Goal: Transaction & Acquisition: Download file/media

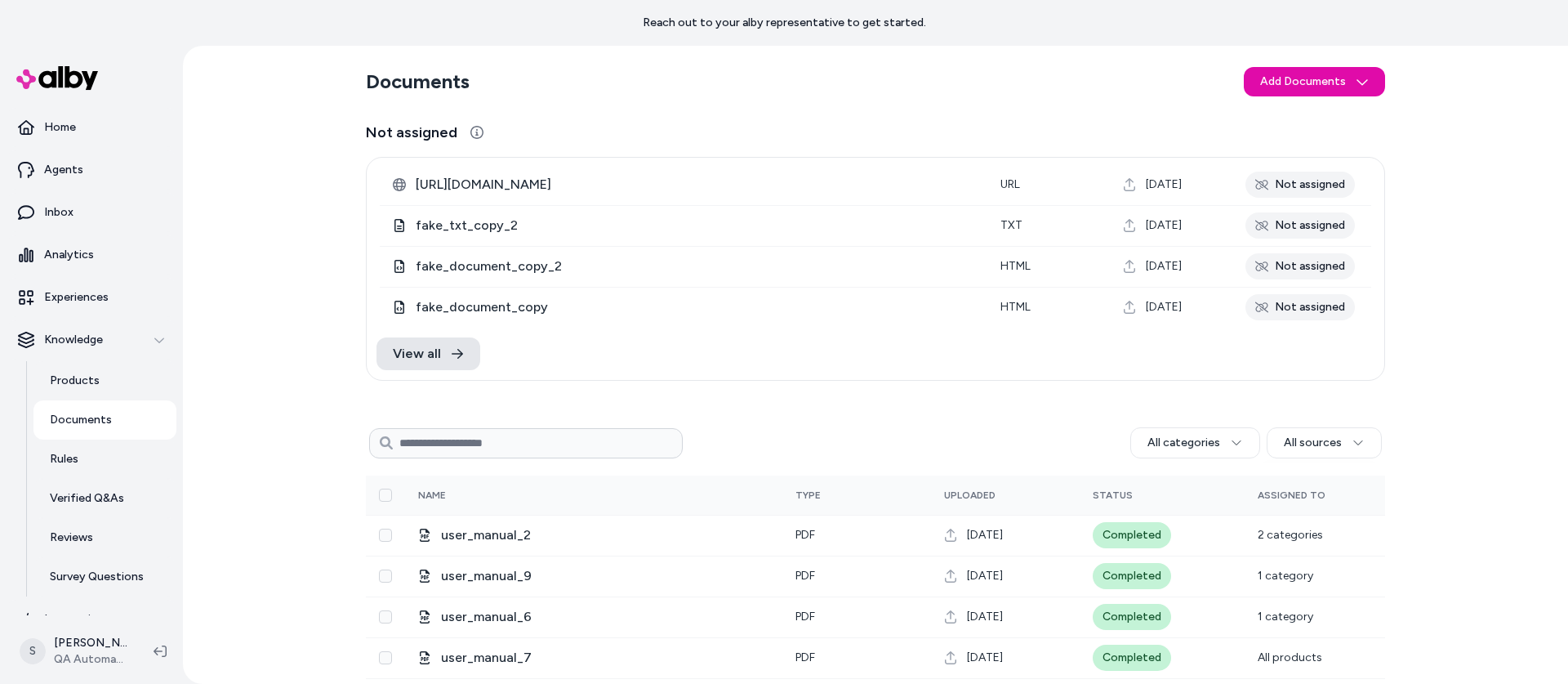
scroll to position [46, 0]
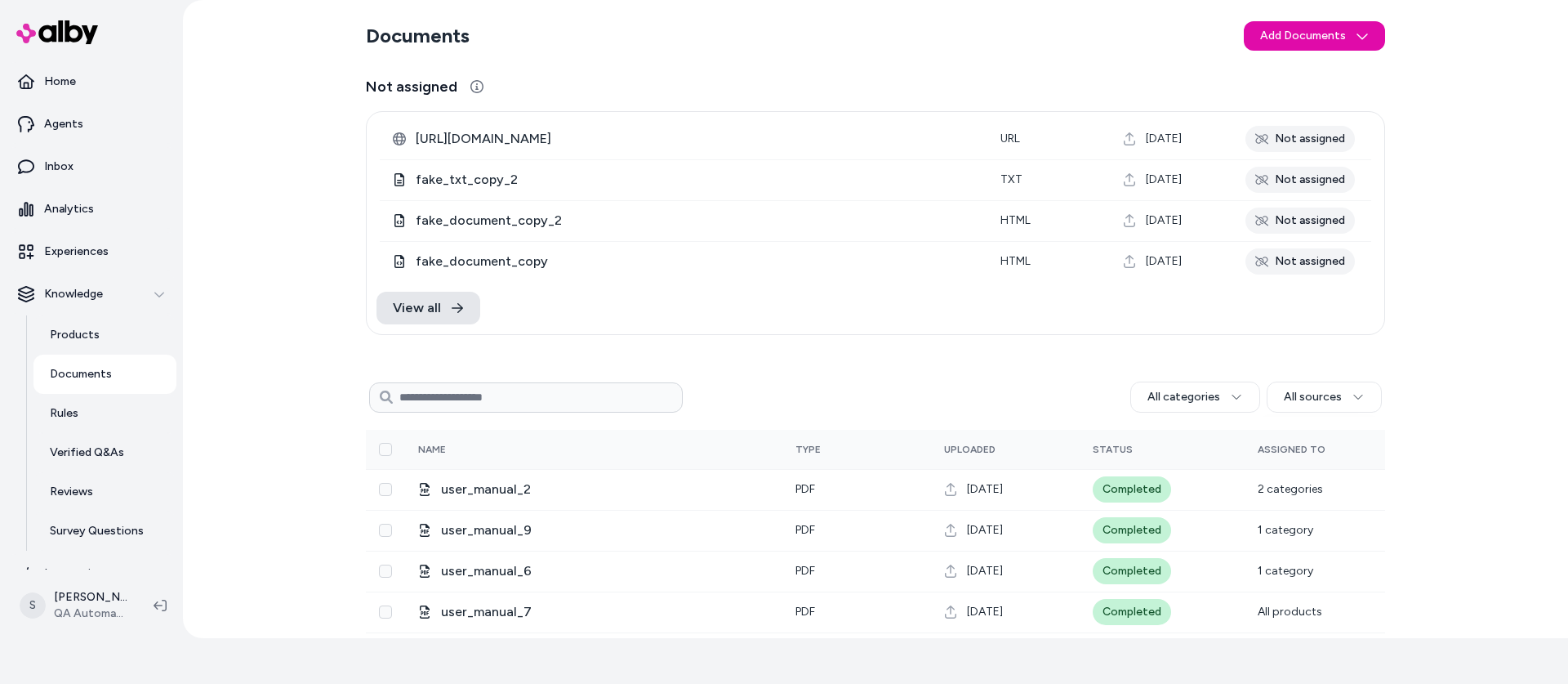
click at [480, 401] on input at bounding box center [526, 397] width 314 height 30
type input "**********"
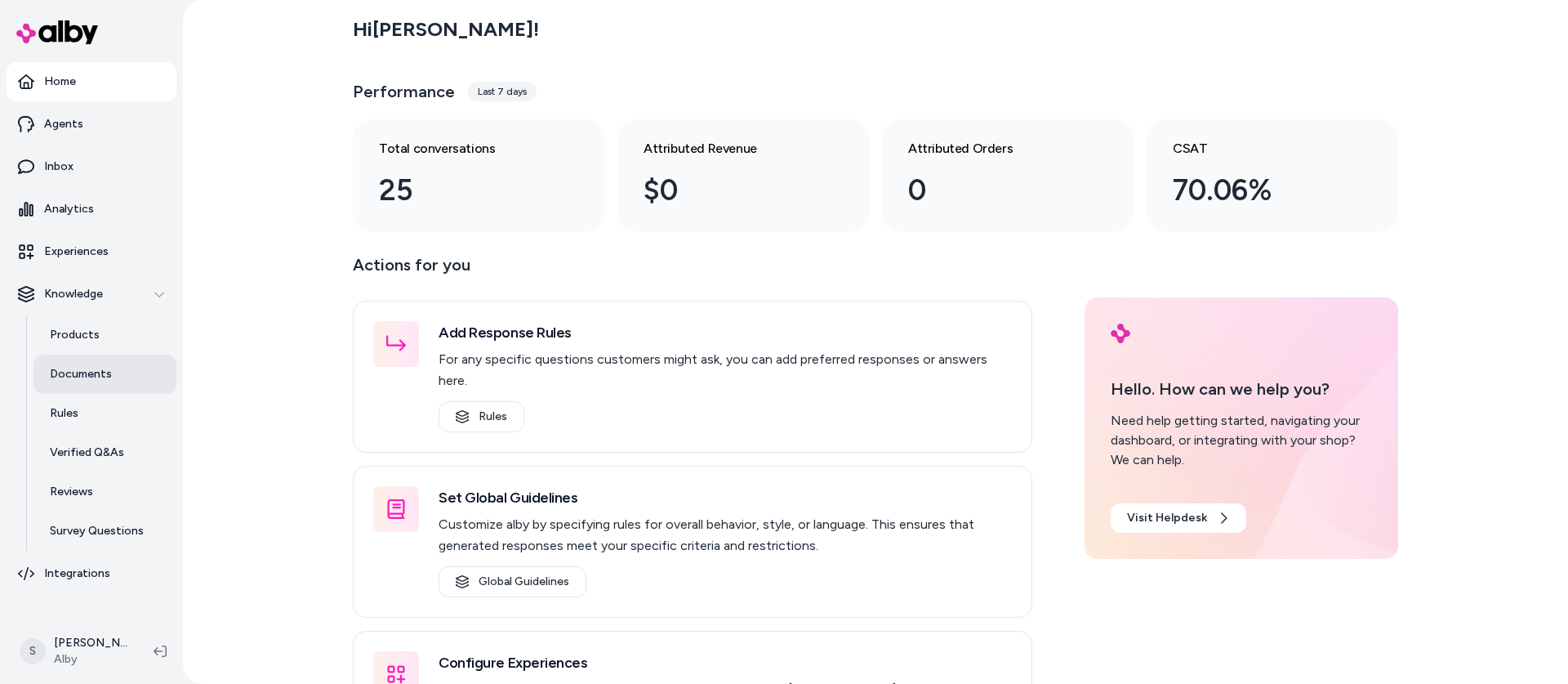
click at [99, 369] on p "Documents" at bounding box center [81, 374] width 62 height 16
click at [275, 435] on div "Hi Sebastian ! Performance Last 7 days Total conversations 25 Attributed Revenu…" at bounding box center [875, 342] width 1385 height 684
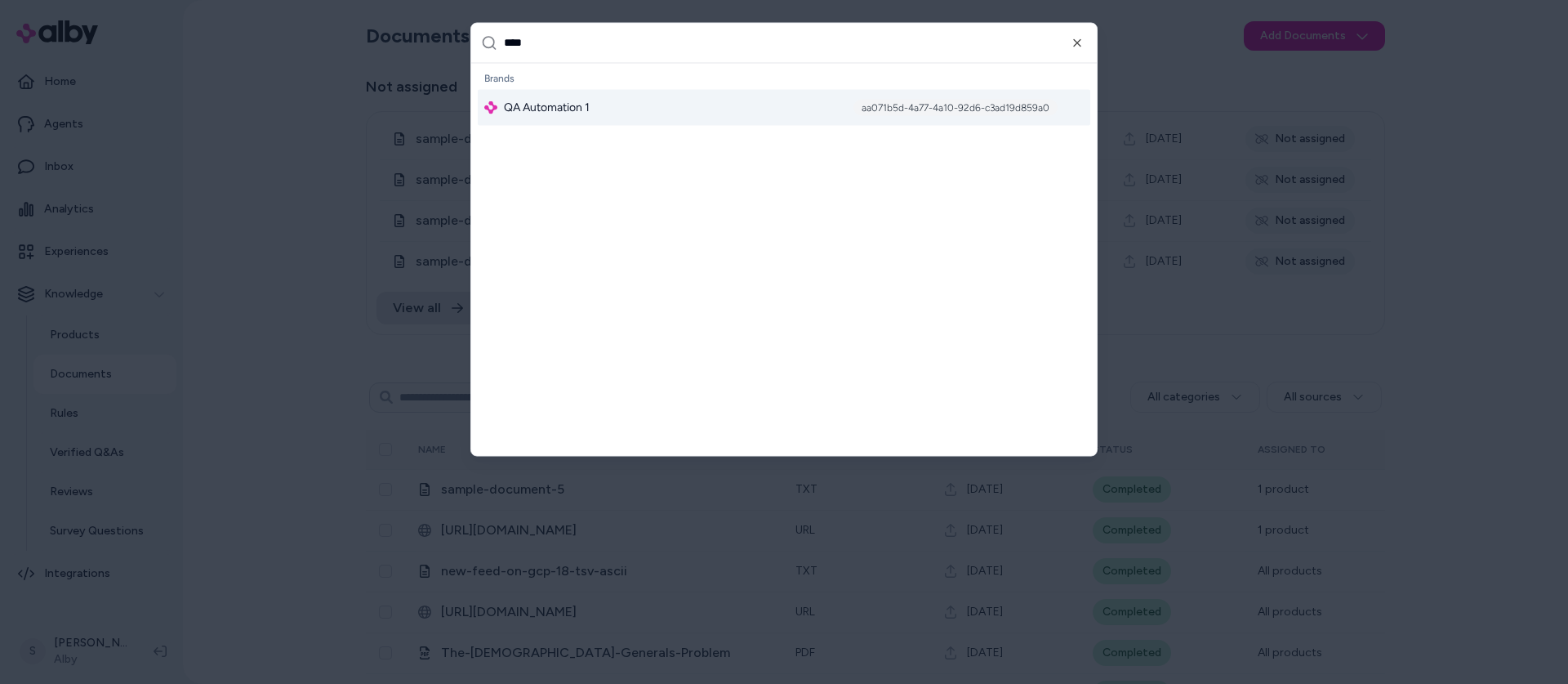
type input "*****"
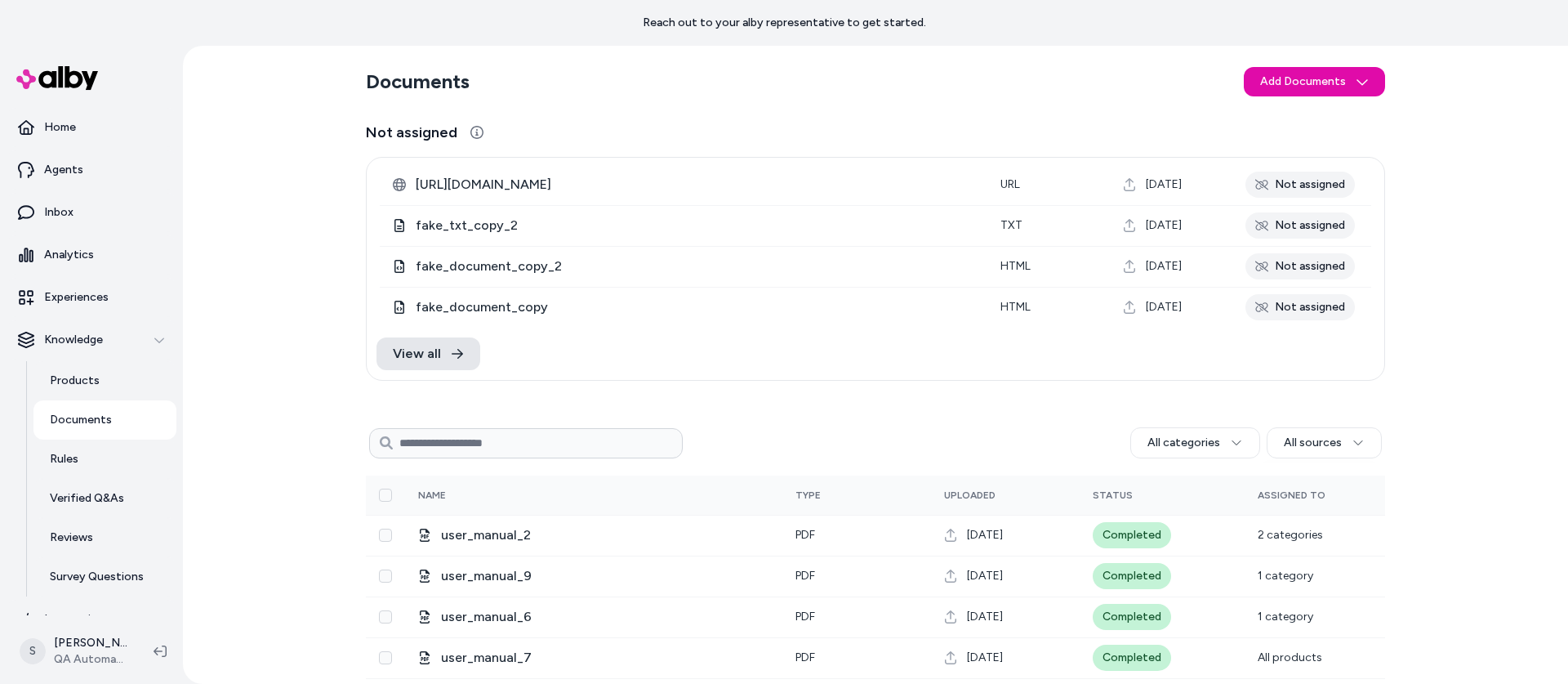
click at [460, 436] on input at bounding box center [526, 443] width 314 height 30
type input "*"
type input "**********"
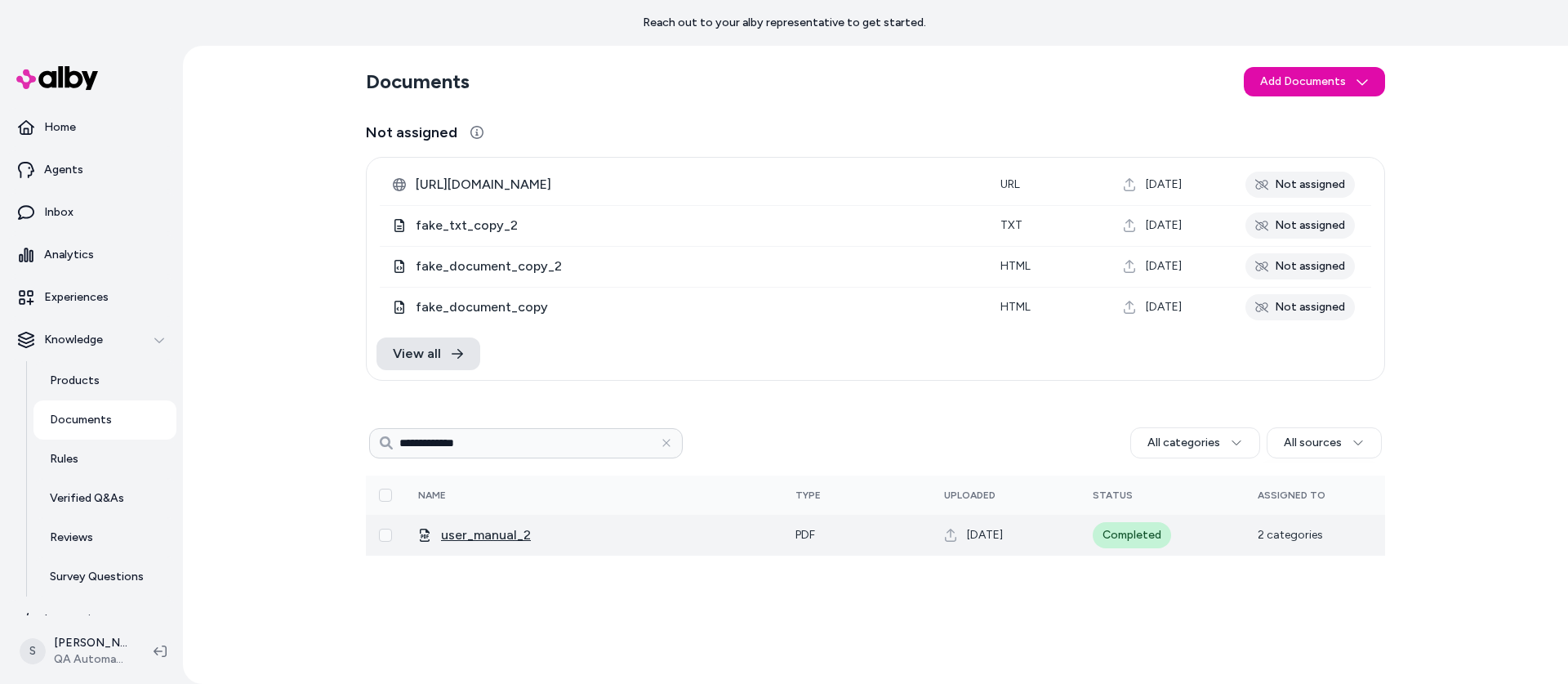
click at [478, 537] on span "user_manual_2" at bounding box center [605, 535] width 328 height 20
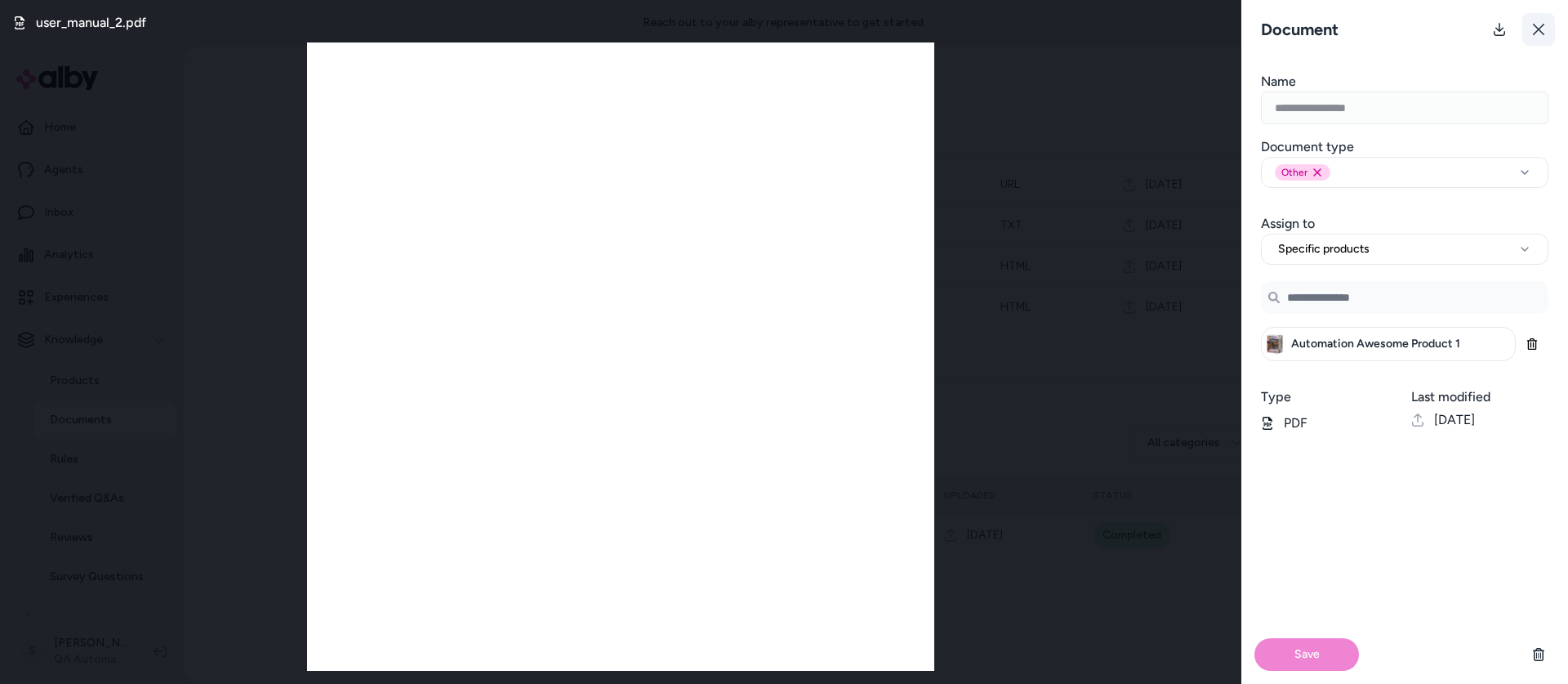
click at [1537, 36] on button at bounding box center [1539, 29] width 33 height 33
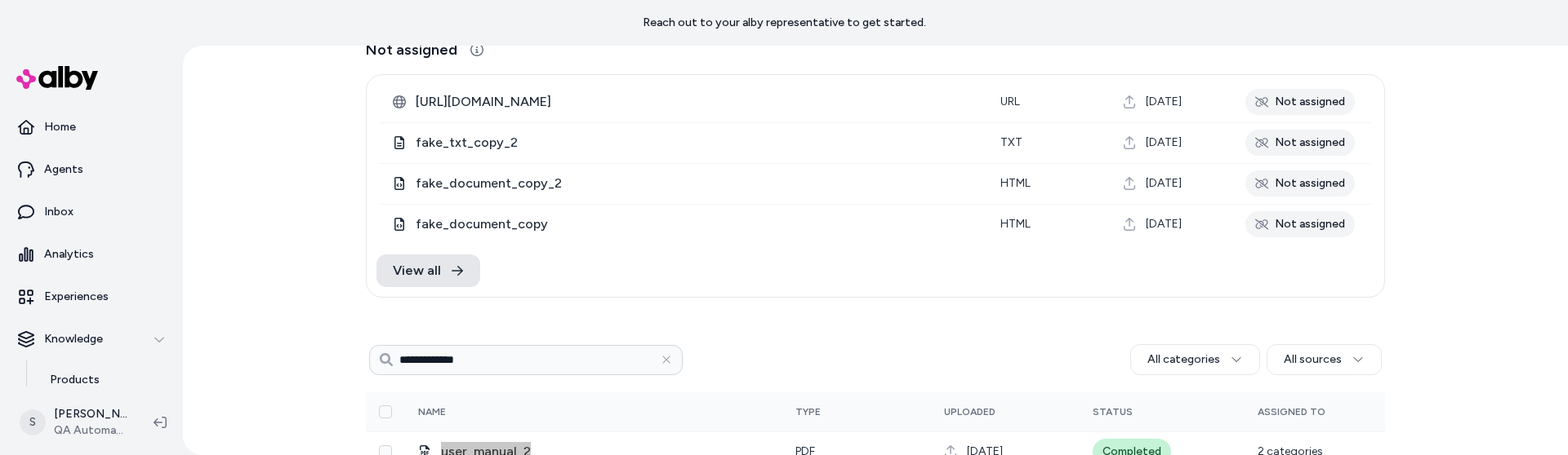
scroll to position [113, 0]
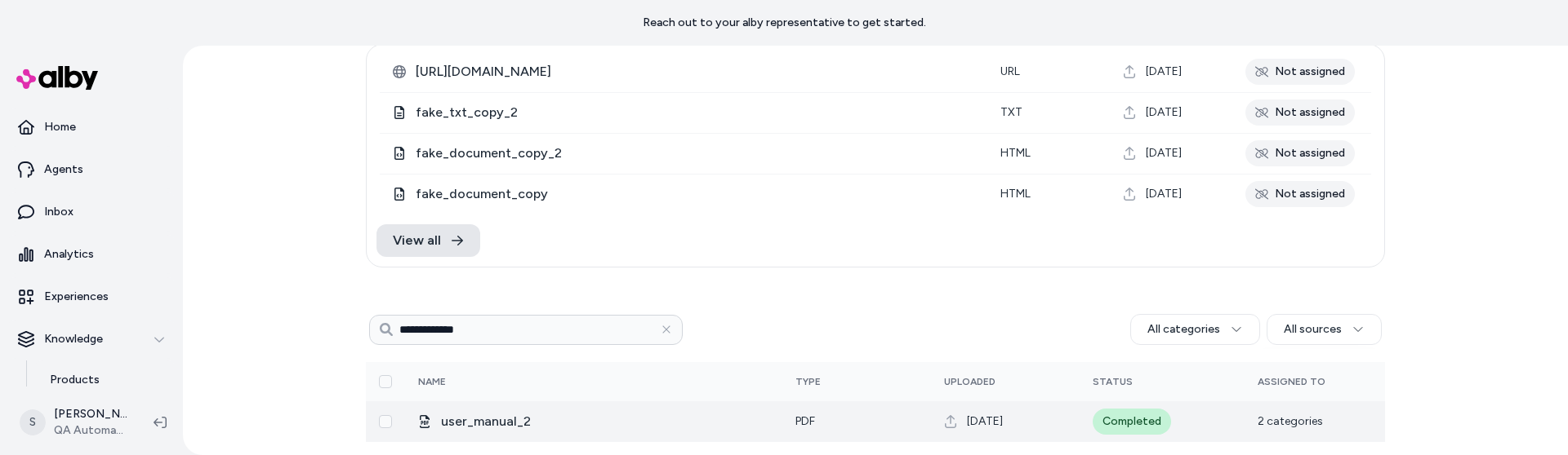
click at [371, 409] on td at bounding box center [386, 421] width 40 height 41
click at [843, 423] on td "pdf" at bounding box center [857, 421] width 149 height 41
click at [841, 423] on td "pdf" at bounding box center [857, 421] width 149 height 41
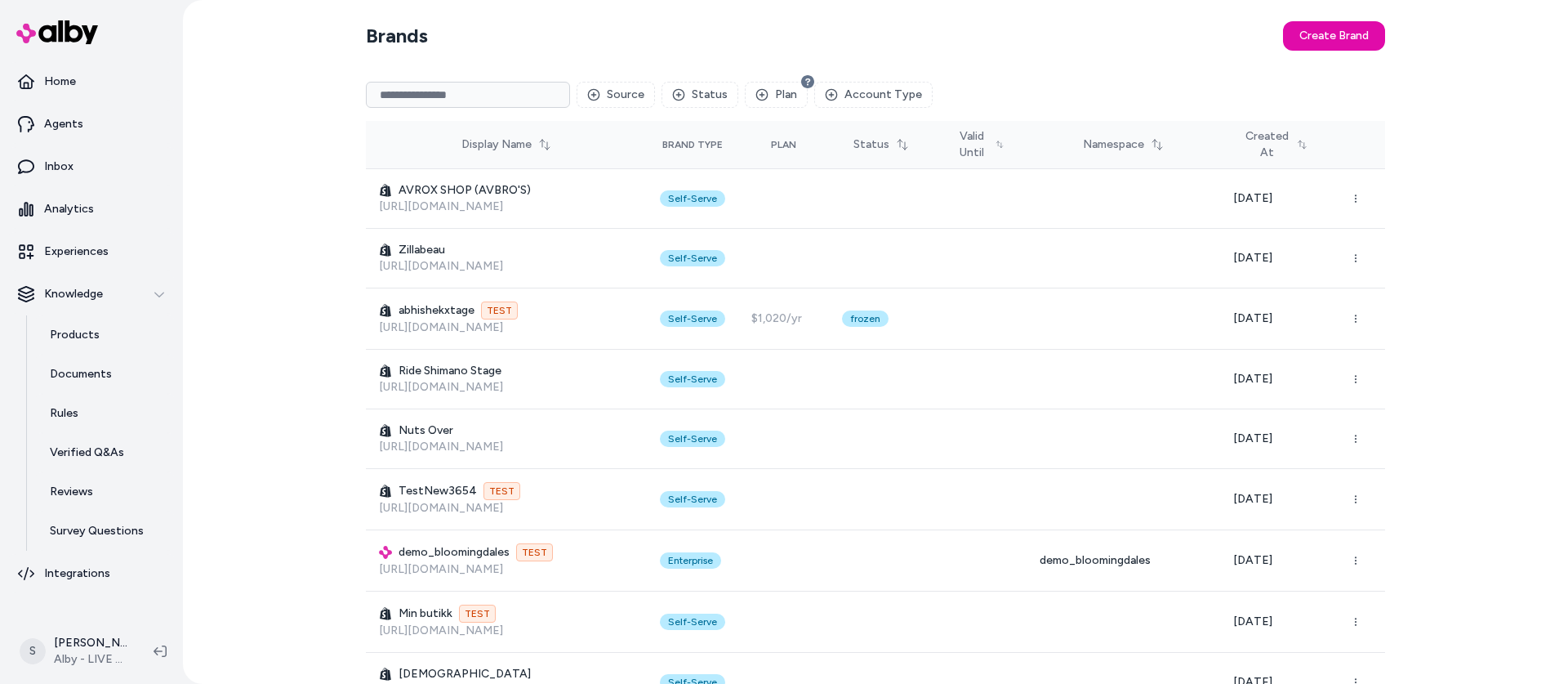
click at [239, 486] on div "Brands Create Brand Source Status Plan Account Type Display Name Brand Type Pla…" at bounding box center [875, 342] width 1385 height 684
click at [81, 330] on p "Products" at bounding box center [74, 335] width 50 height 16
